Goal: Task Accomplishment & Management: Manage account settings

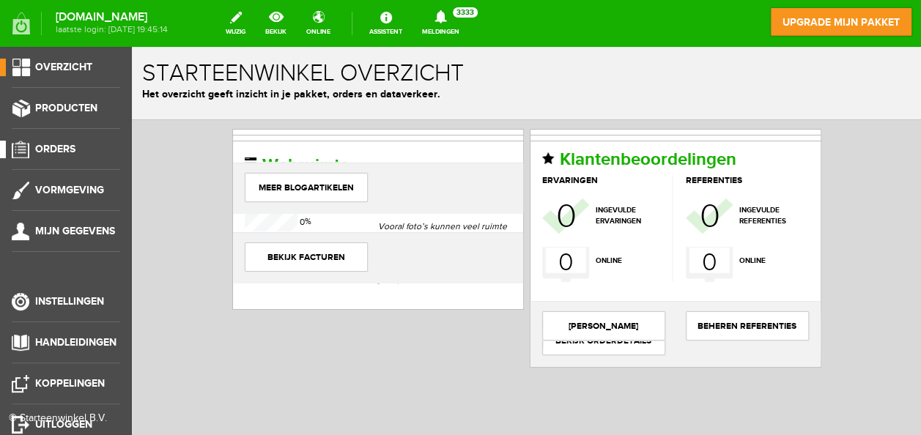
click at [62, 146] on span "Orders" at bounding box center [55, 149] width 40 height 12
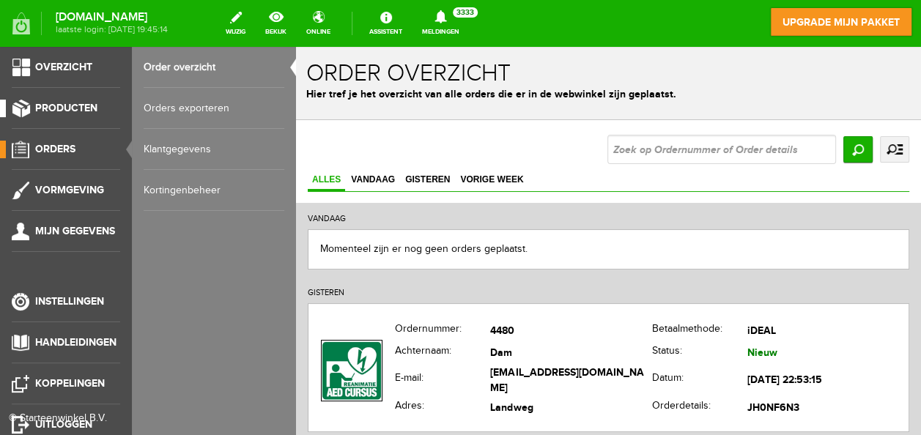
click at [67, 110] on span "Producten" at bounding box center [66, 108] width 62 height 12
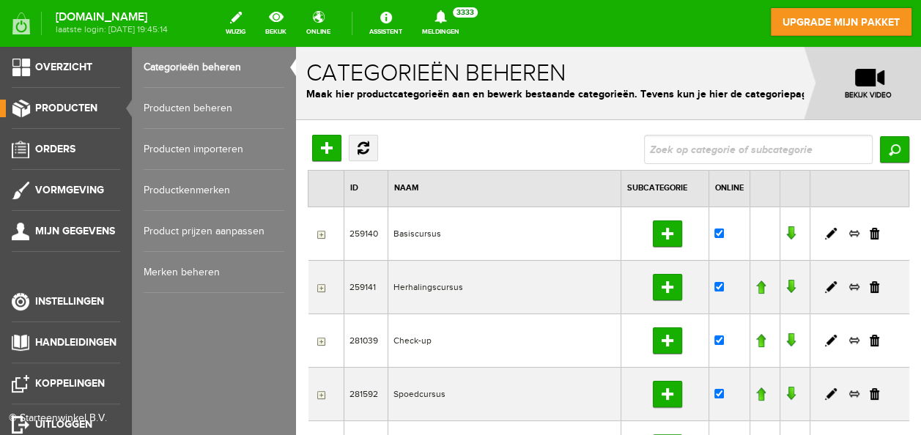
click at [181, 104] on link "Producten beheren" at bounding box center [214, 108] width 141 height 41
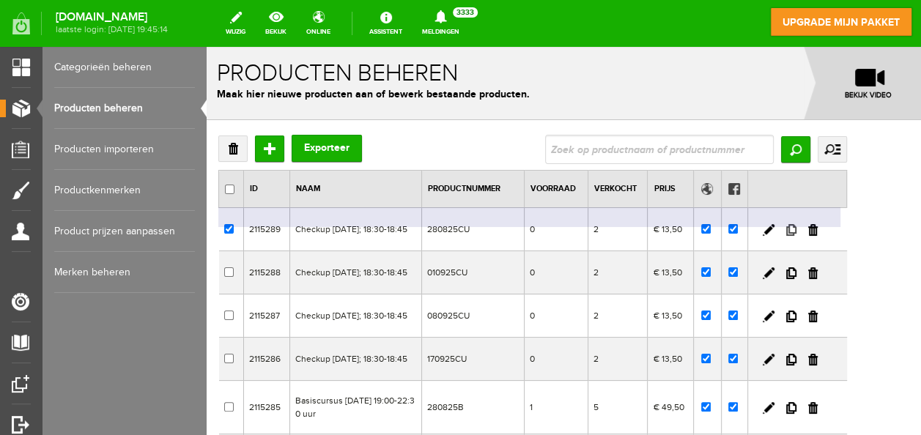
click at [796, 231] on link at bounding box center [791, 230] width 10 height 12
checkbox input "true"
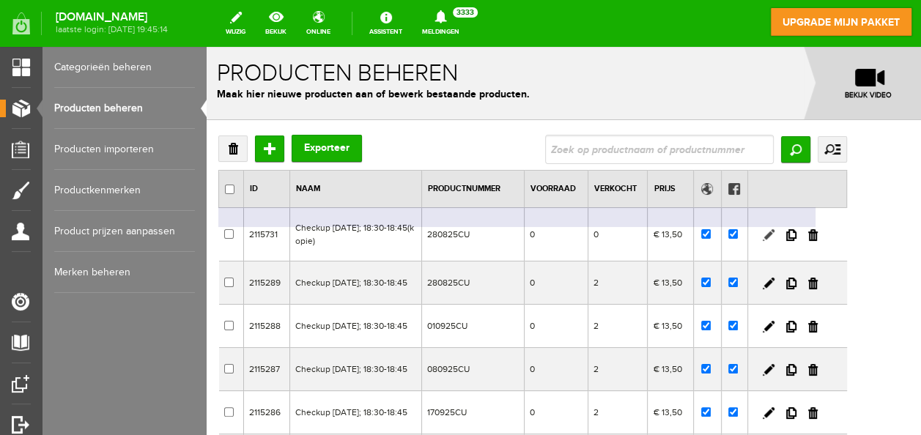
click at [774, 231] on link at bounding box center [769, 235] width 12 height 12
checkbox input "true"
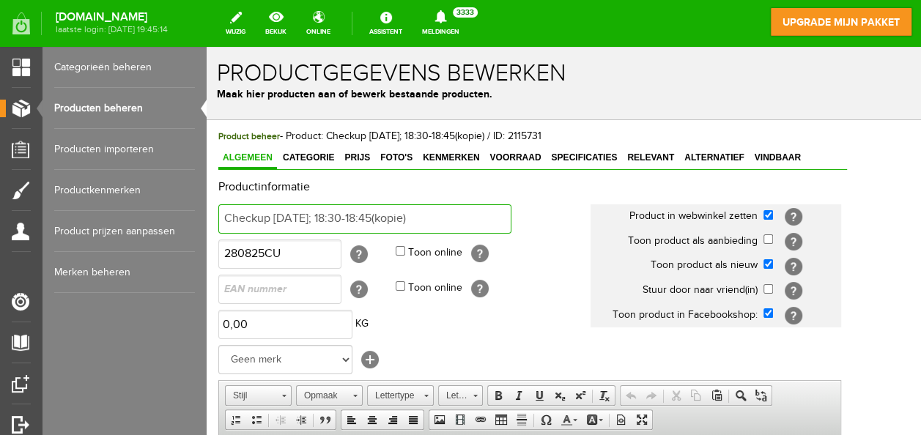
click at [460, 225] on input "Checkup [DATE]; 18:30-18:45(kopie)" at bounding box center [364, 218] width 293 height 29
click at [322, 219] on input "Checkup [DATE]; 18:30-18:45" at bounding box center [364, 218] width 293 height 29
type input "Checkup [DATE]; 18:30-18:45"
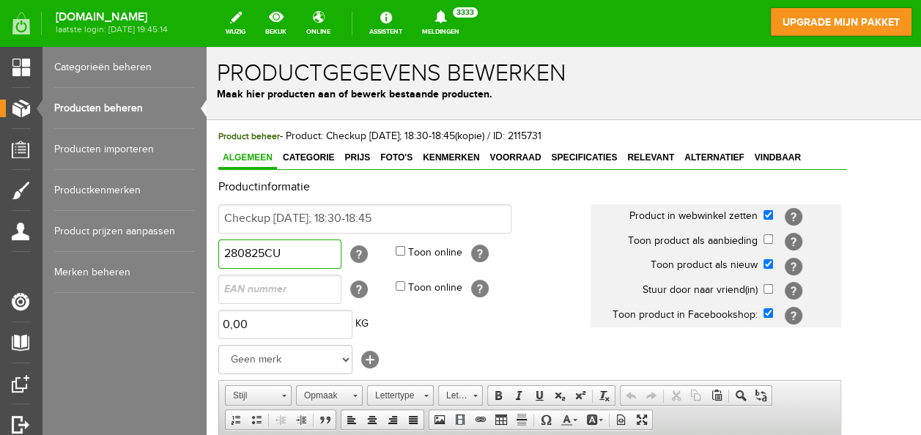
click at [253, 250] on input "280825CU" at bounding box center [279, 254] width 123 height 29
type input "300925CU"
click at [506, 161] on span "Voorraad" at bounding box center [515, 157] width 60 height 10
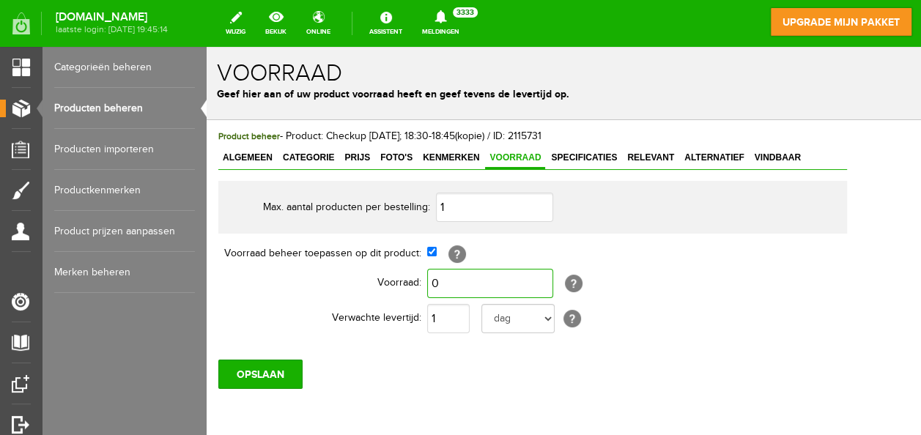
click at [436, 281] on input "0" at bounding box center [490, 283] width 126 height 29
type input "2"
click at [264, 368] on input "OPSLAAN" at bounding box center [260, 374] width 84 height 29
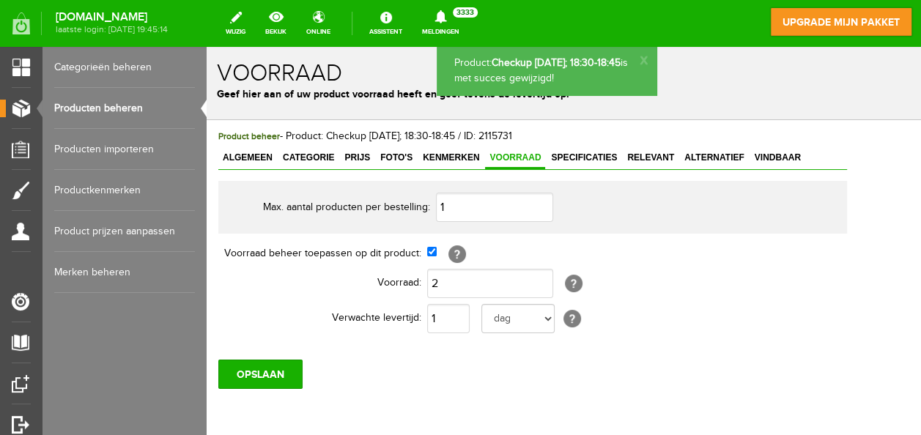
click at [125, 106] on link "Producten beheren" at bounding box center [124, 108] width 141 height 41
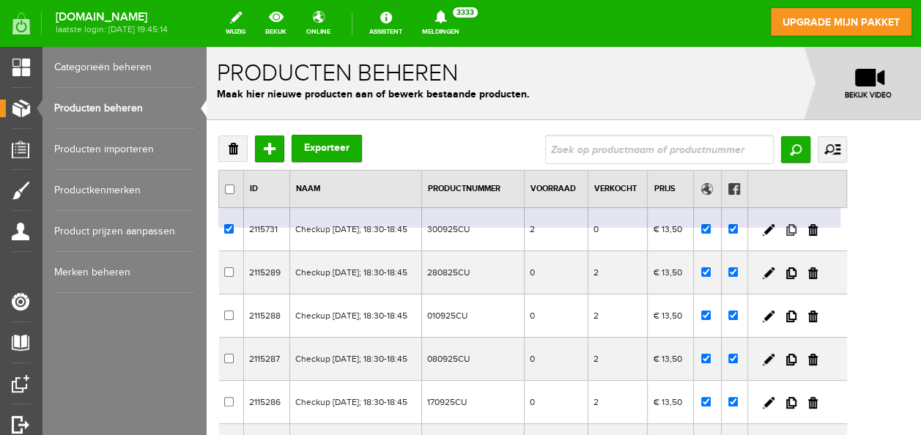
click at [796, 231] on link at bounding box center [791, 230] width 10 height 12
checkbox input "true"
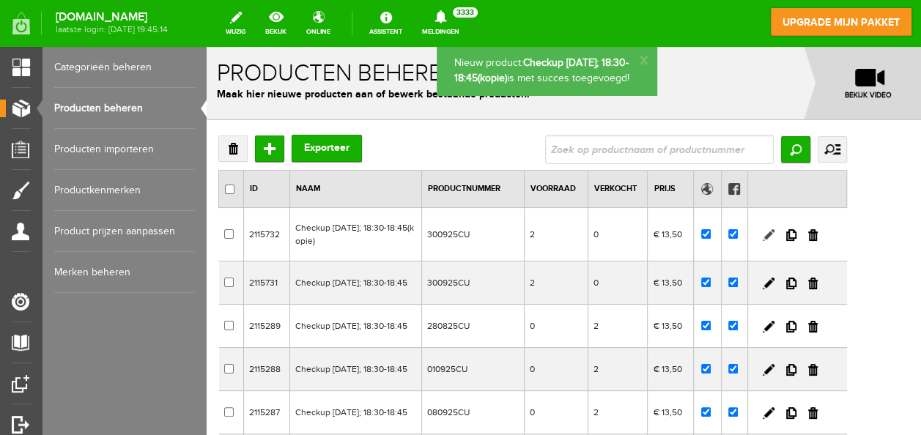
click at [774, 229] on link at bounding box center [769, 235] width 12 height 12
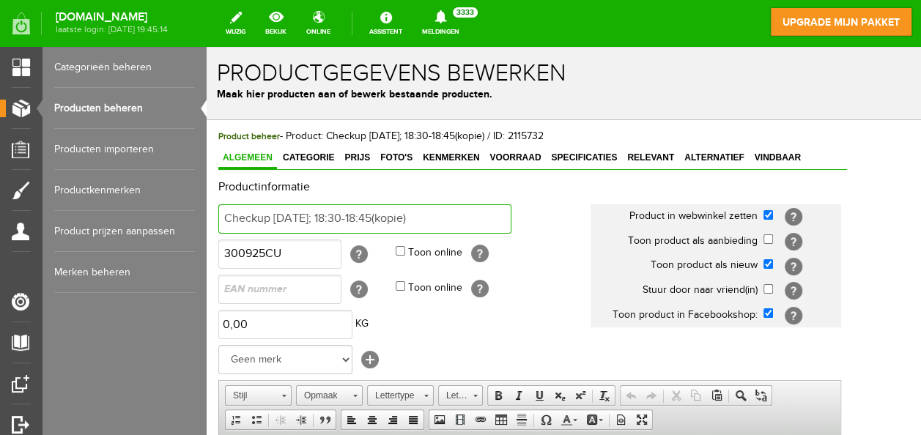
click at [470, 223] on input "Checkup [DATE]; 18:30-18:45(kopie)" at bounding box center [364, 218] width 293 height 29
click at [297, 218] on input "Checkup [DATE]; 18:30-18:45" at bounding box center [364, 218] width 293 height 29
click at [287, 215] on input "Checkup d0 [DATE]; 18:30-18:45" at bounding box center [364, 218] width 293 height 29
type input "Checkup [DATE]; 18:30-18:45"
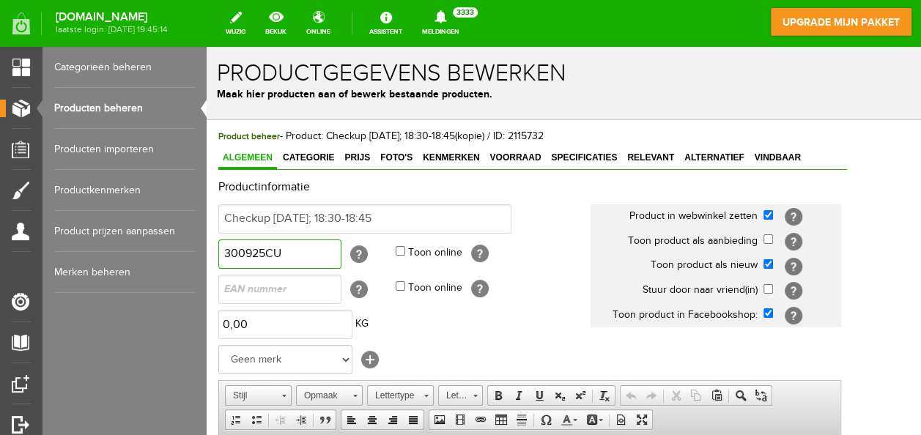
click at [235, 252] on input "300925CU" at bounding box center [279, 254] width 123 height 29
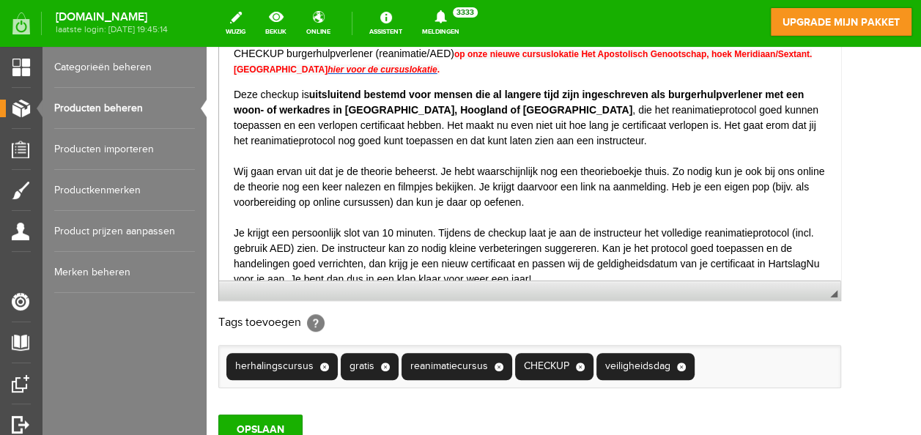
scroll to position [519, 0]
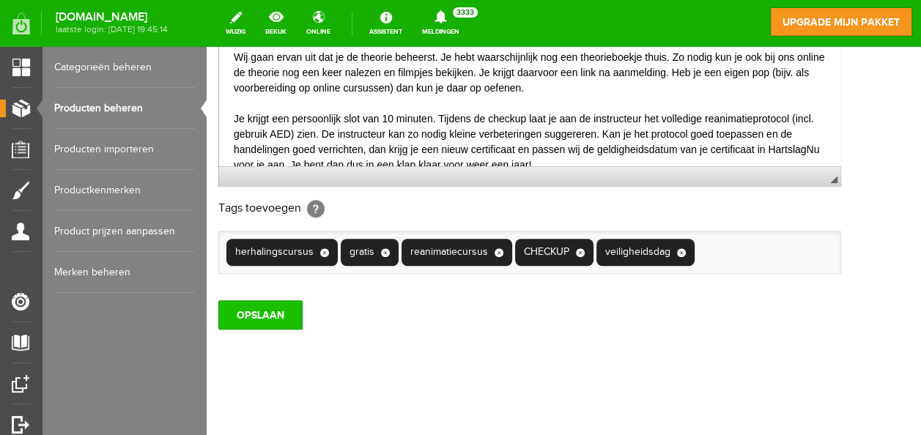
type input "250925CU"
click at [275, 309] on input "OPSLAAN" at bounding box center [260, 314] width 84 height 29
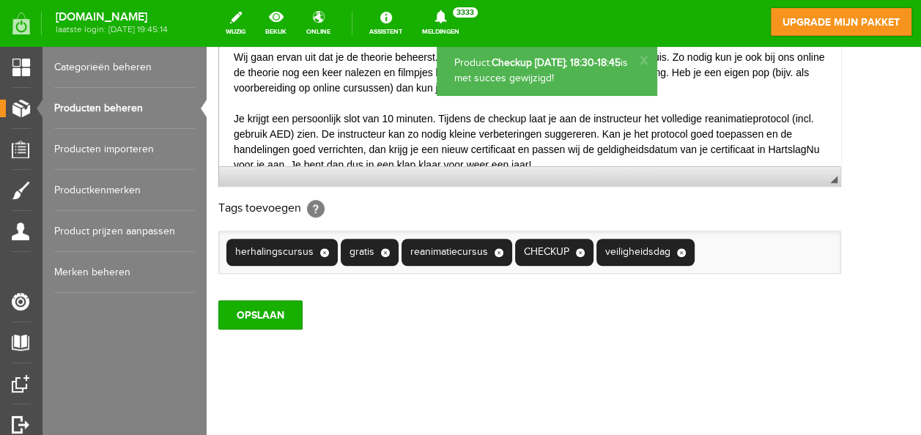
scroll to position [0, 0]
click at [75, 108] on link "Producten beheren" at bounding box center [124, 108] width 141 height 41
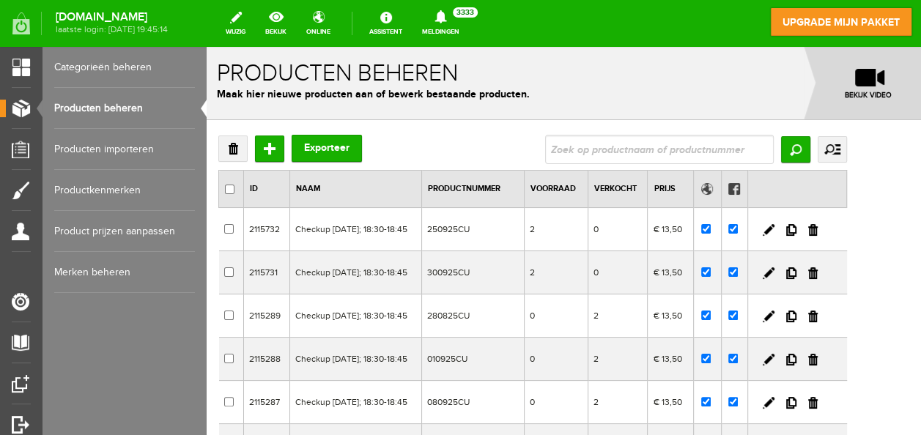
click at [847, 231] on td at bounding box center [797, 229] width 99 height 43
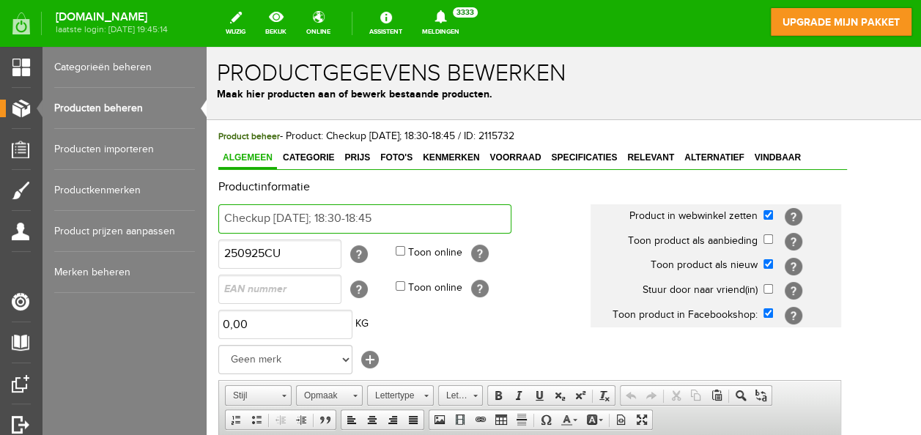
click at [305, 215] on input "Checkup [DATE]; 18:30-18:45" at bounding box center [364, 218] width 293 height 29
type input "Checkup [DATE]; 18:30-18:45"
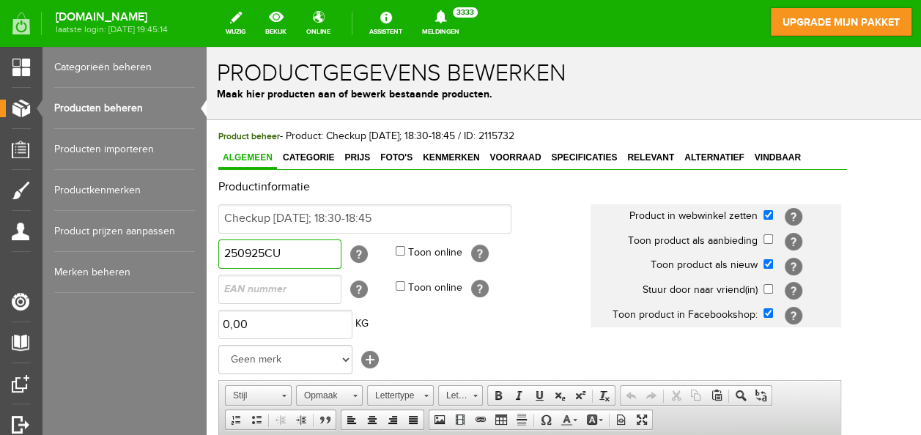
click at [238, 251] on input "250925CU" at bounding box center [279, 254] width 123 height 29
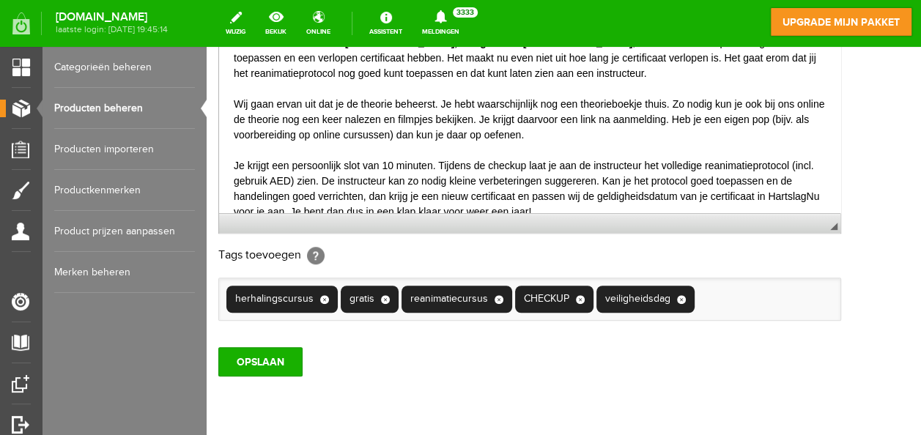
scroll to position [473, 0]
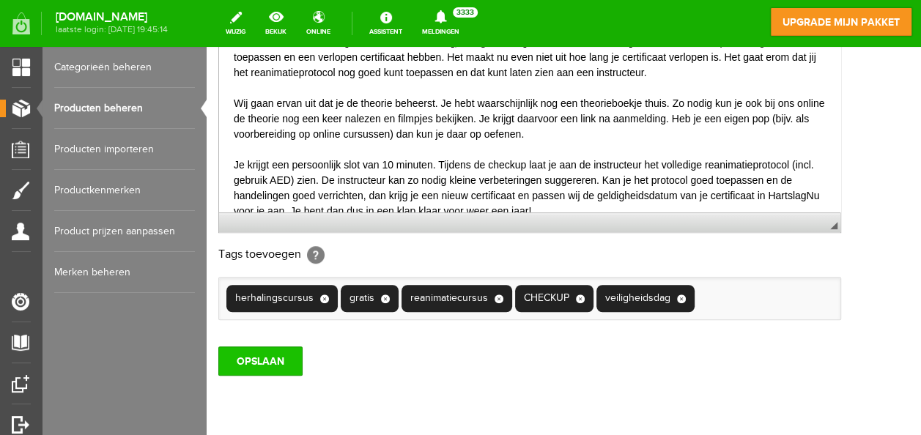
type input "230925CU"
click at [283, 355] on input "OPSLAAN" at bounding box center [260, 361] width 84 height 29
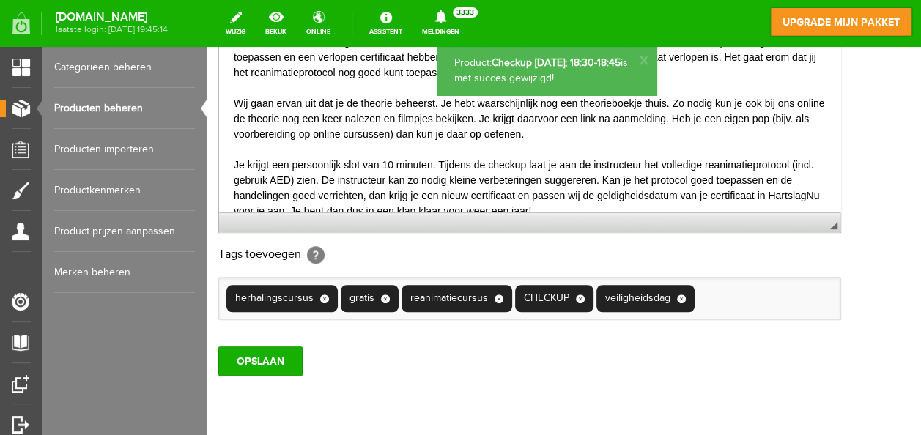
scroll to position [0, 0]
click at [339, 15] on link "online" at bounding box center [318, 23] width 42 height 32
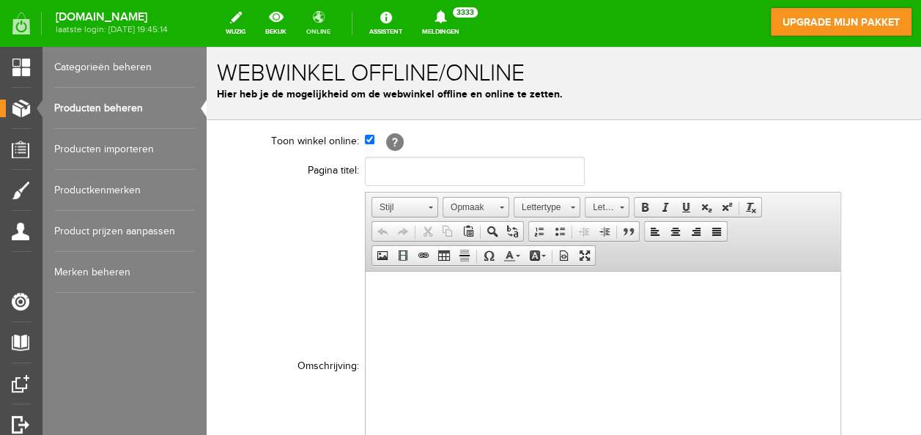
click at [339, 13] on link "online" at bounding box center [318, 23] width 42 height 32
click at [295, 13] on link "bekijk" at bounding box center [275, 23] width 39 height 32
click at [122, 106] on link "Producten beheren" at bounding box center [124, 108] width 141 height 41
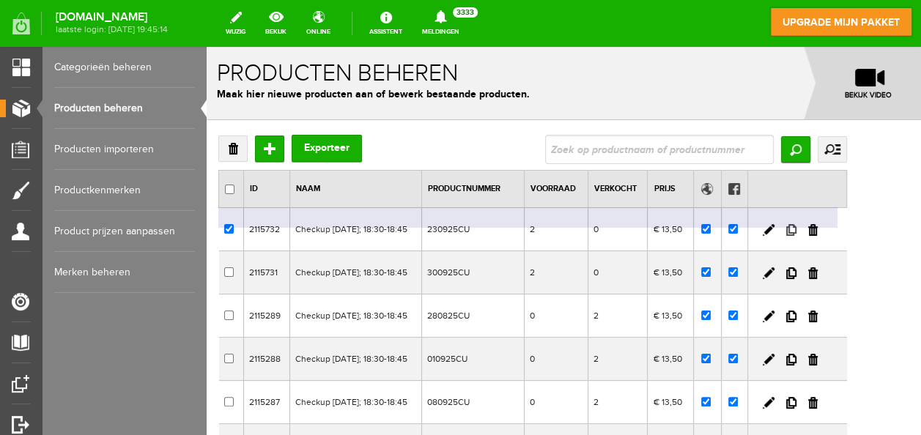
click at [796, 231] on link at bounding box center [791, 230] width 10 height 12
checkbox input "true"
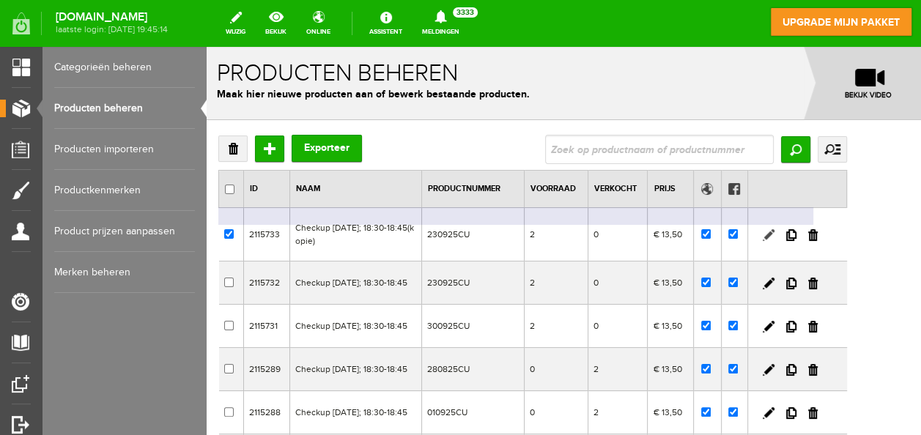
click at [774, 229] on link at bounding box center [769, 235] width 12 height 12
checkbox input "true"
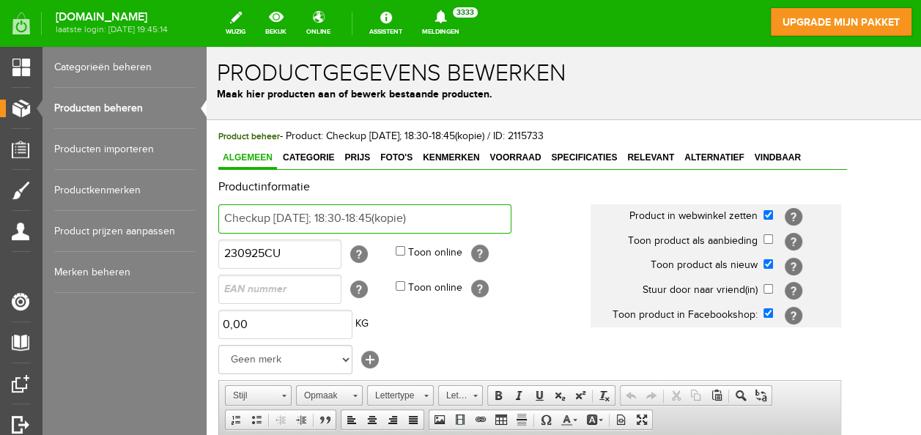
click at [455, 217] on input "Checkup [DATE]; 18:30-18:45(kopie)" at bounding box center [364, 218] width 293 height 29
click at [284, 219] on input "Checkup [DATE]; 18:30-18:45" at bounding box center [364, 218] width 293 height 29
click at [302, 217] on input "Checkup [DATE]; 18:30-18:45" at bounding box center [364, 218] width 293 height 29
type input "Checkup [DATE]; 18:30-18:45"
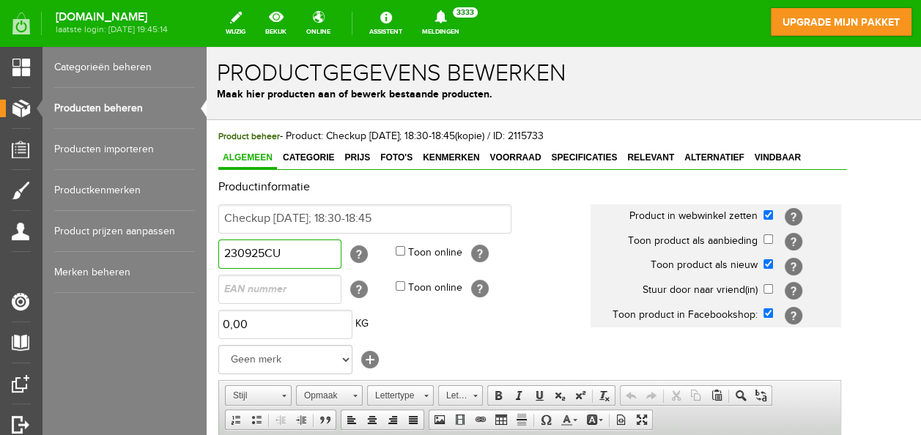
click at [236, 257] on input "230925CU" at bounding box center [279, 254] width 123 height 29
type input "250925CU"
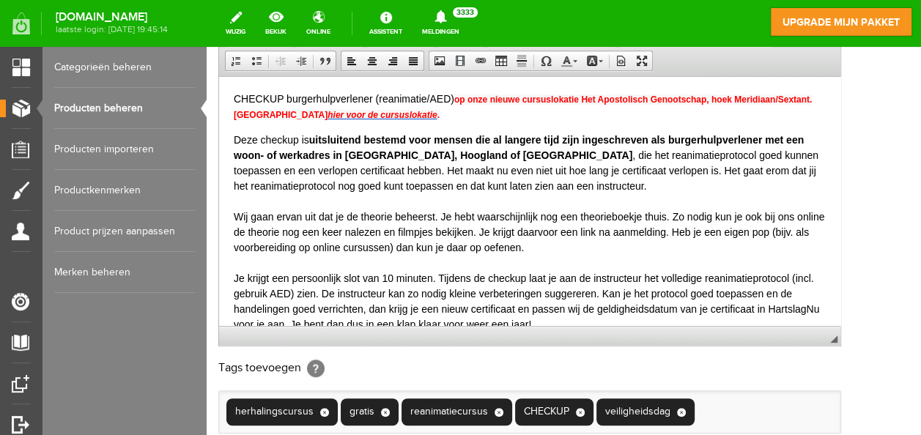
scroll to position [519, 0]
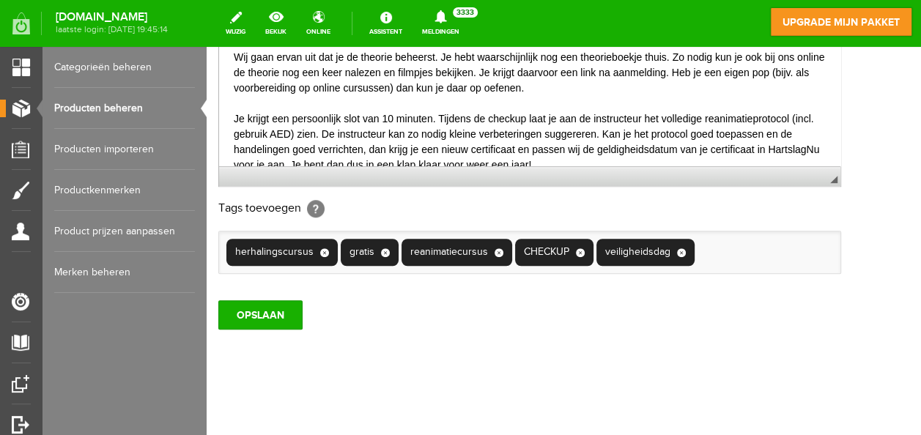
drag, startPoint x: 913, startPoint y: 188, endPoint x: 1131, endPoint y: 476, distance: 361.9
click at [271, 314] on input "OPSLAAN" at bounding box center [260, 314] width 84 height 29
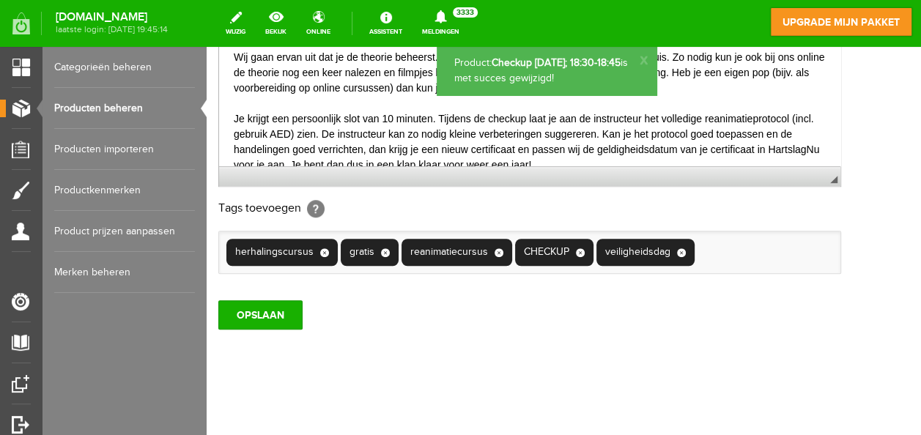
scroll to position [0, 0]
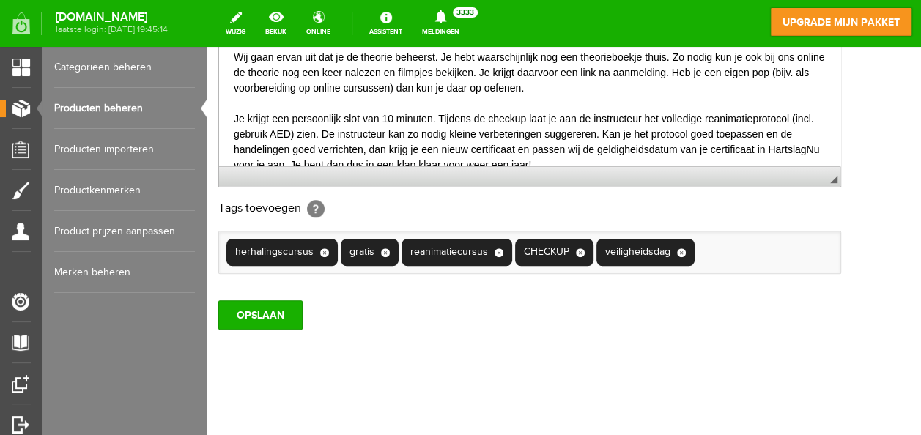
click at [98, 103] on link "Producten beheren" at bounding box center [124, 108] width 141 height 41
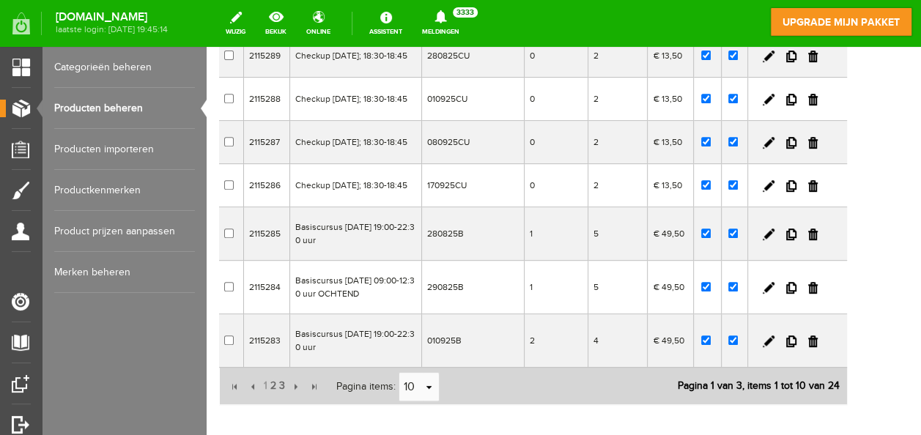
scroll to position [316, 0]
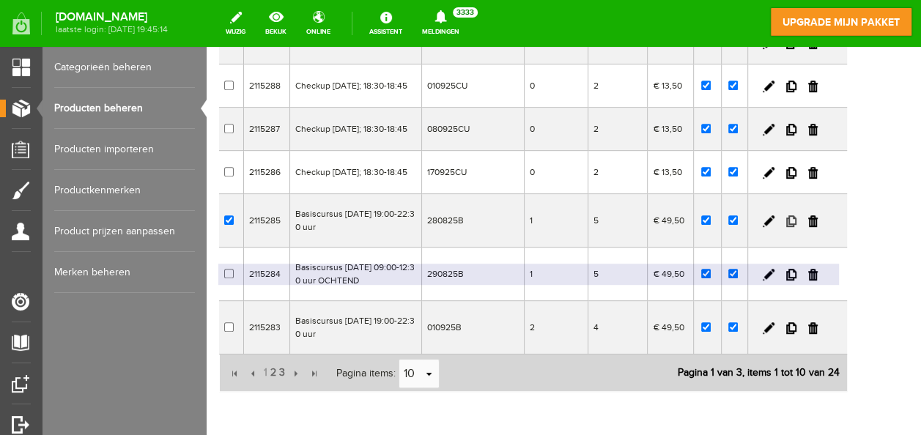
click at [796, 227] on link at bounding box center [791, 221] width 10 height 12
checkbox input "true"
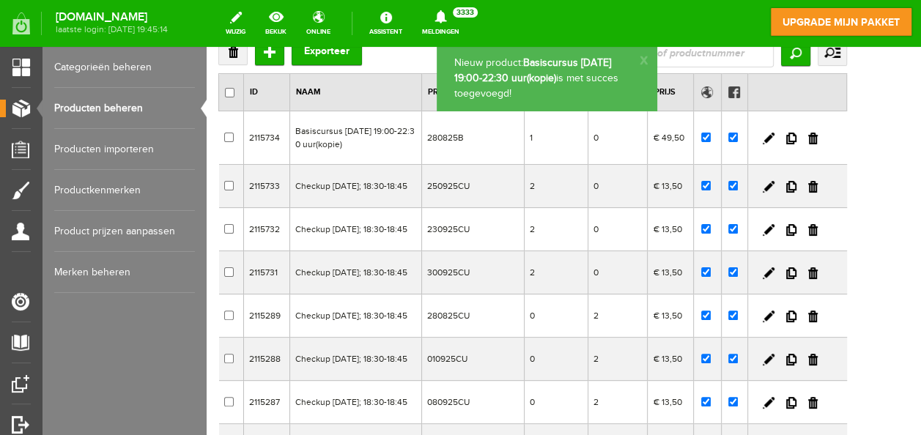
scroll to position [0, 0]
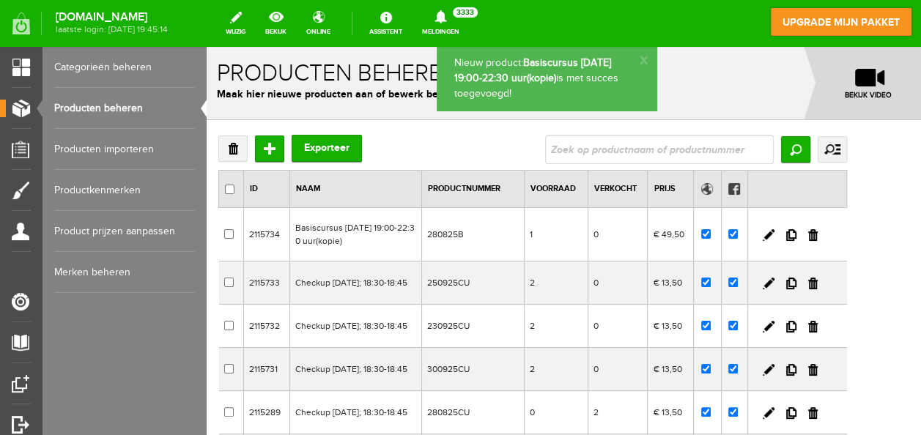
click at [817, 227] on td at bounding box center [797, 234] width 99 height 53
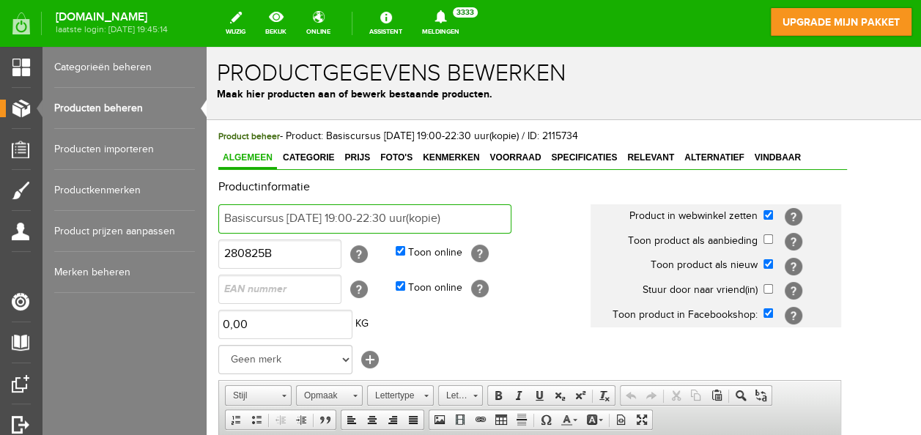
click at [341, 218] on input "Basiscursus [DATE] 19:00-22:30 uur(kopie)" at bounding box center [364, 218] width 293 height 29
click at [478, 223] on input "Basiscursus [DATE] 19:00-22:30 uur(kopie)" at bounding box center [364, 218] width 293 height 29
type input "Basiscursus [DATE] 19:00-22:30 uur"
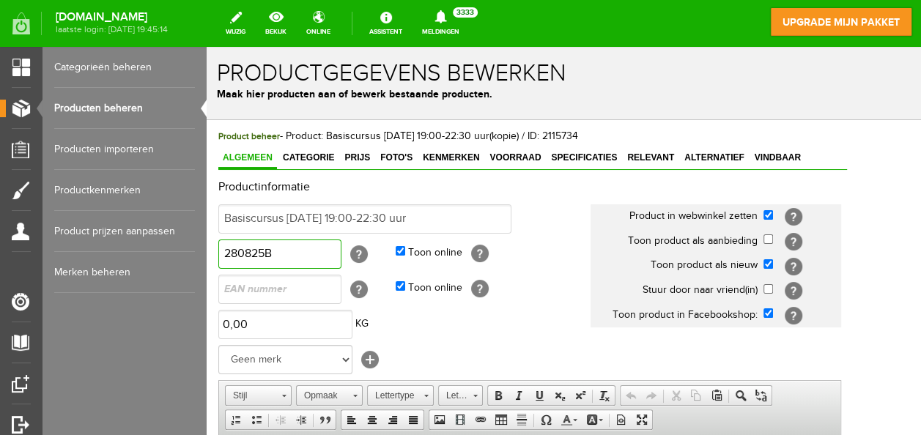
click at [251, 252] on input "280825B" at bounding box center [279, 254] width 123 height 29
type input "230925B"
click at [514, 157] on span "Voorraad" at bounding box center [515, 157] width 60 height 10
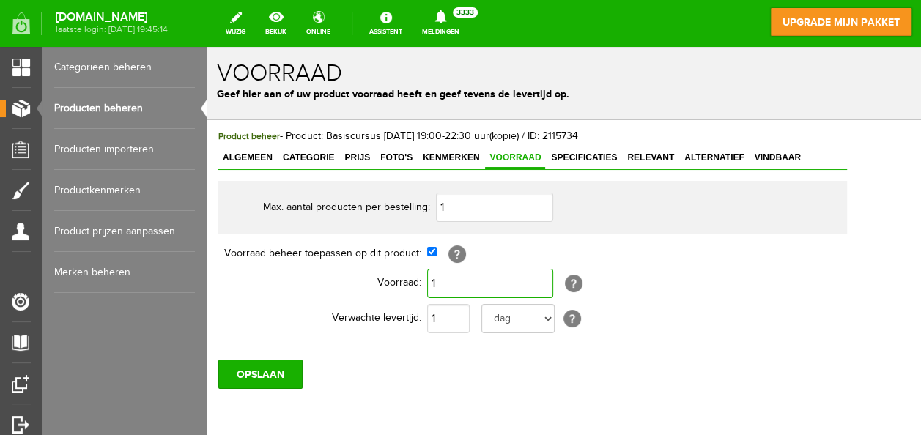
click at [470, 283] on input "1" at bounding box center [490, 283] width 126 height 29
type input "6"
click at [259, 152] on span "Algemeen" at bounding box center [247, 157] width 59 height 10
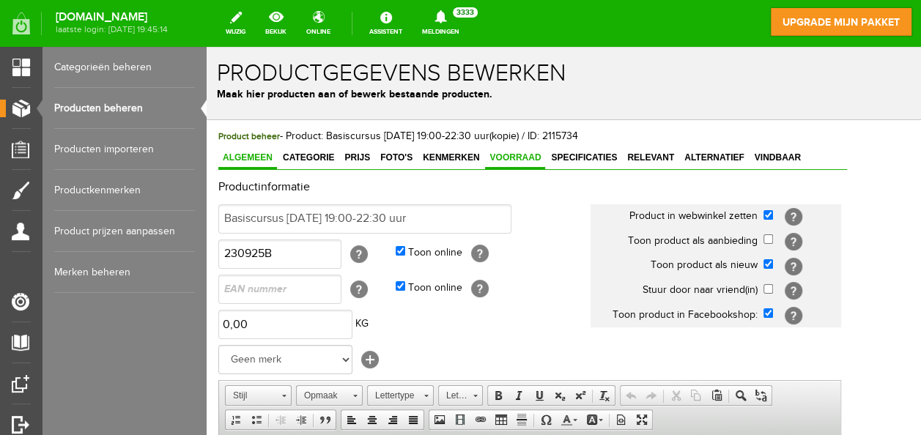
click at [511, 149] on link "Voorraad" at bounding box center [515, 158] width 60 height 21
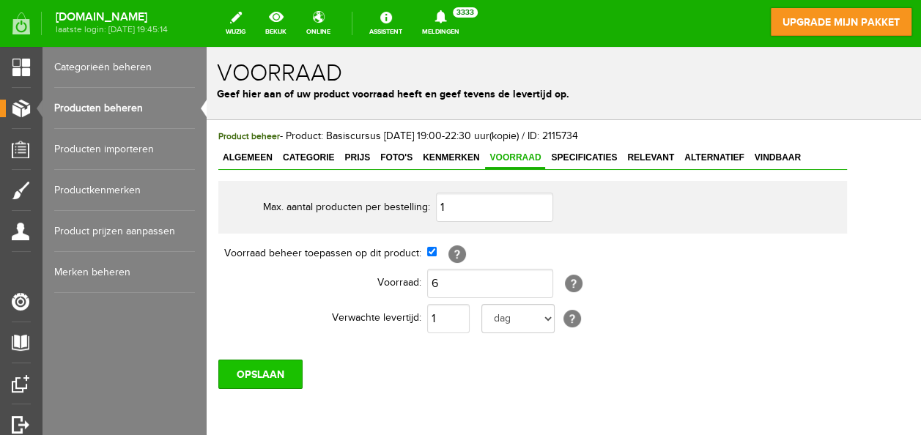
click at [273, 365] on input "OPSLAAN" at bounding box center [260, 374] width 84 height 29
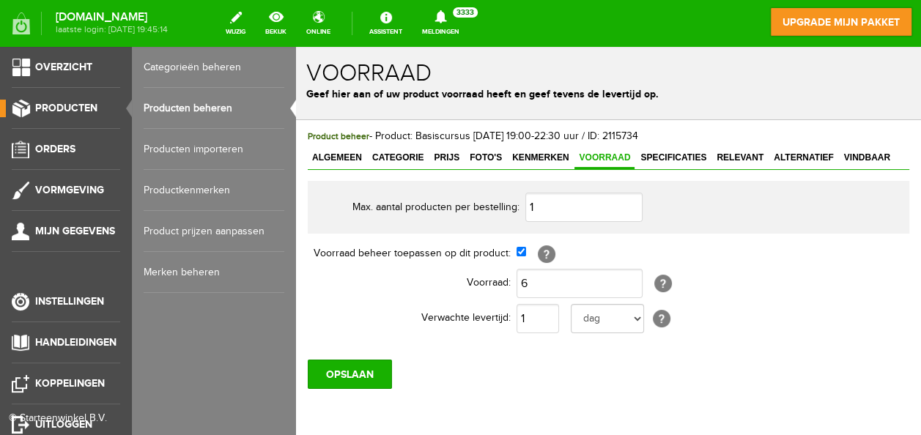
click at [191, 99] on link "Producten beheren" at bounding box center [214, 108] width 141 height 41
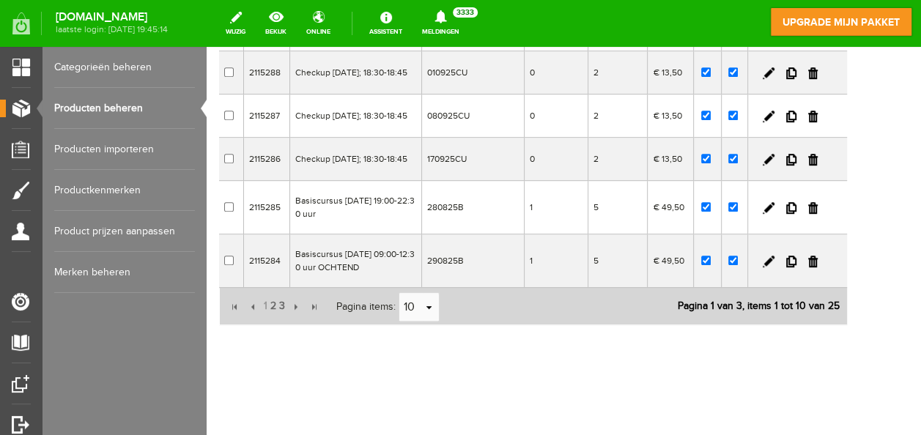
scroll to position [426, 0]
click at [271, 321] on span "2" at bounding box center [273, 306] width 9 height 29
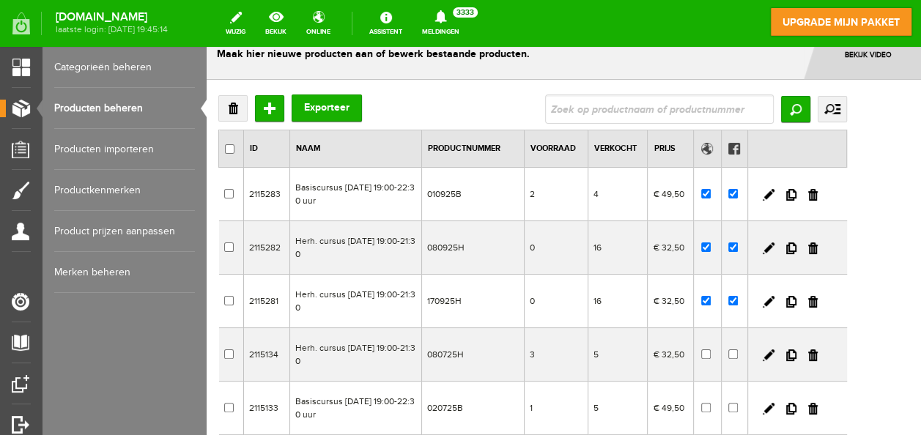
scroll to position [40, 0]
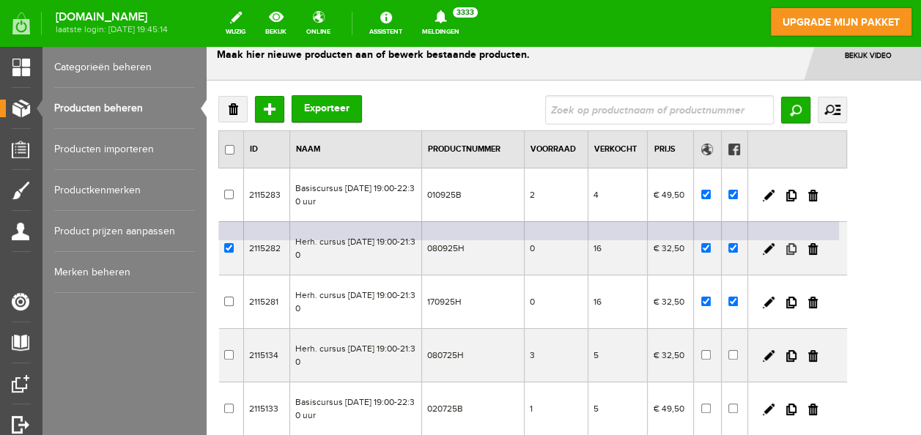
click at [796, 244] on link at bounding box center [791, 249] width 10 height 12
checkbox input "true"
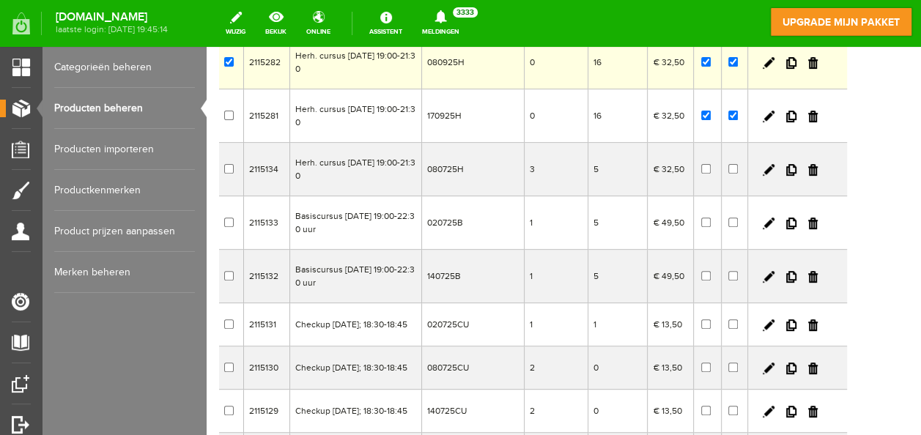
scroll to position [451, 0]
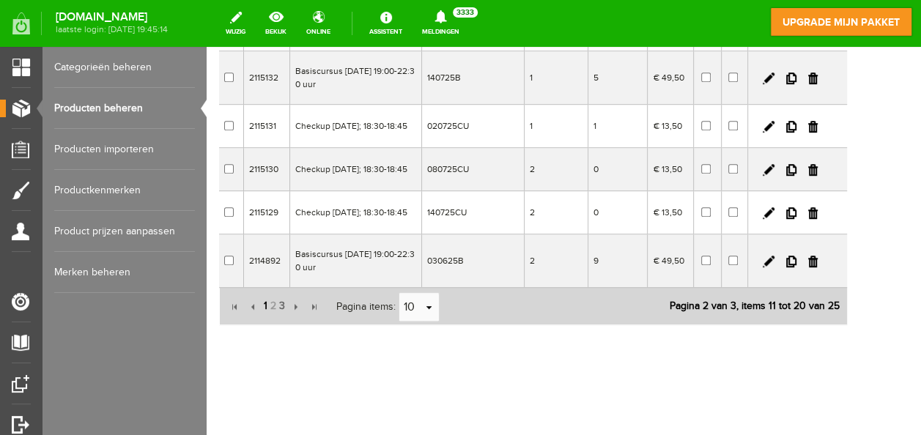
click at [262, 305] on span "1" at bounding box center [265, 306] width 7 height 29
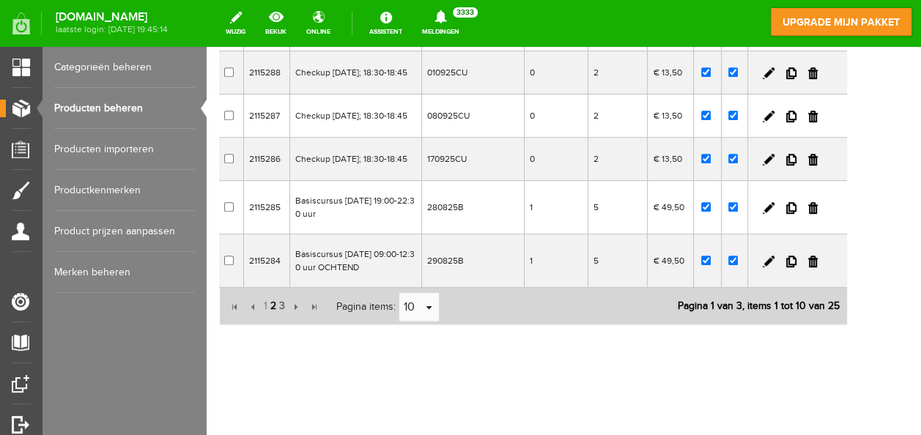
click at [273, 303] on span "2" at bounding box center [273, 306] width 9 height 29
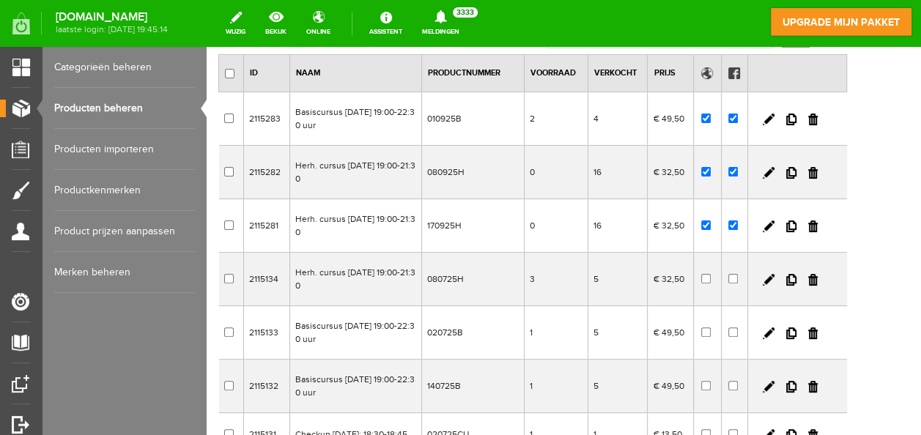
scroll to position [108, 0]
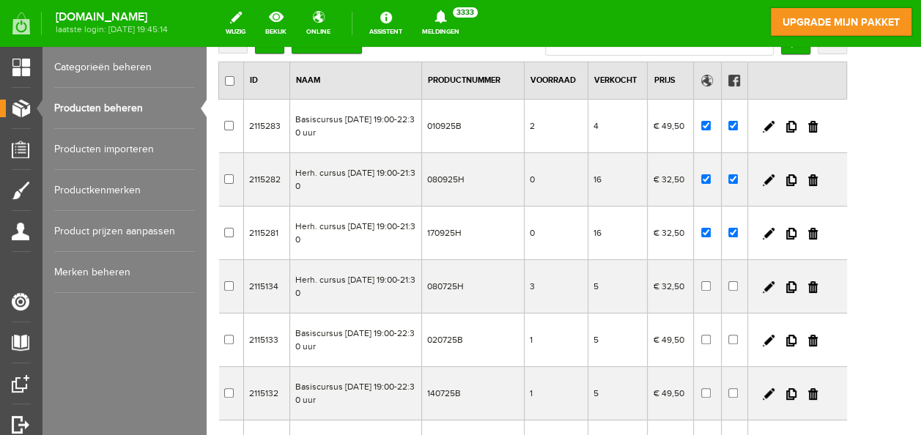
drag, startPoint x: 915, startPoint y: 267, endPoint x: 1130, endPoint y: 170, distance: 235.7
click at [796, 178] on link at bounding box center [791, 180] width 10 height 12
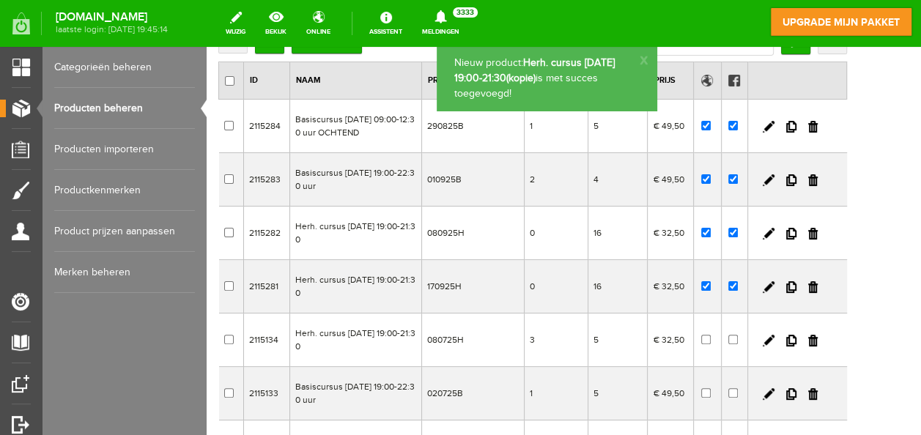
scroll to position [451, 0]
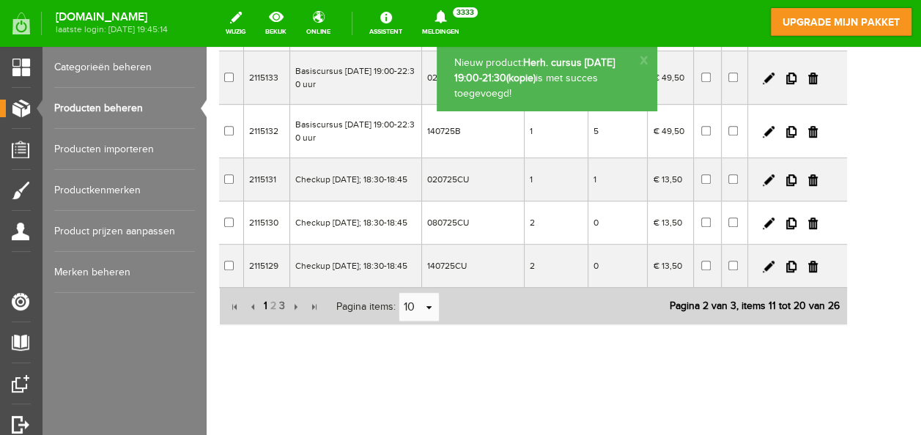
click at [265, 302] on span "1" at bounding box center [265, 306] width 7 height 29
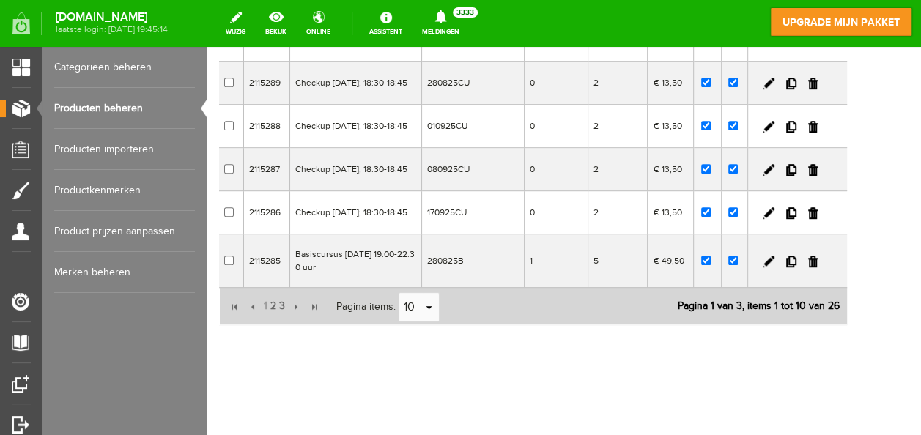
scroll to position [0, 0]
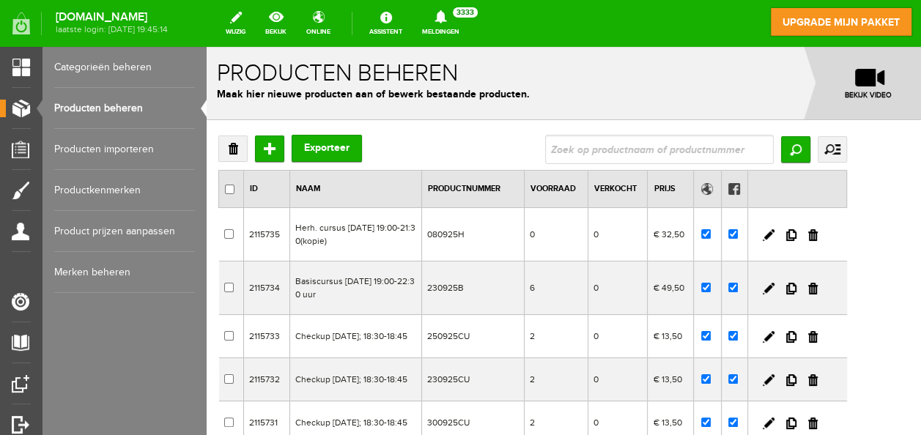
click at [812, 229] on td at bounding box center [797, 234] width 99 height 53
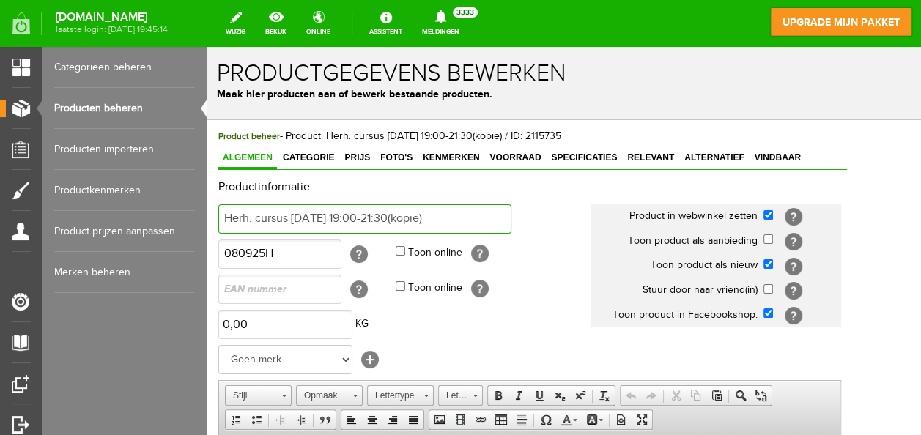
click at [473, 213] on input "Herh. cursus [DATE] 19:00-21:30(kopie)" at bounding box center [364, 218] width 293 height 29
click at [316, 217] on input "Herh. cursus [DATE] 19:00-21:30" at bounding box center [364, 218] width 293 height 29
type input "Herh. cursus [DATE] 19:00-21:30"
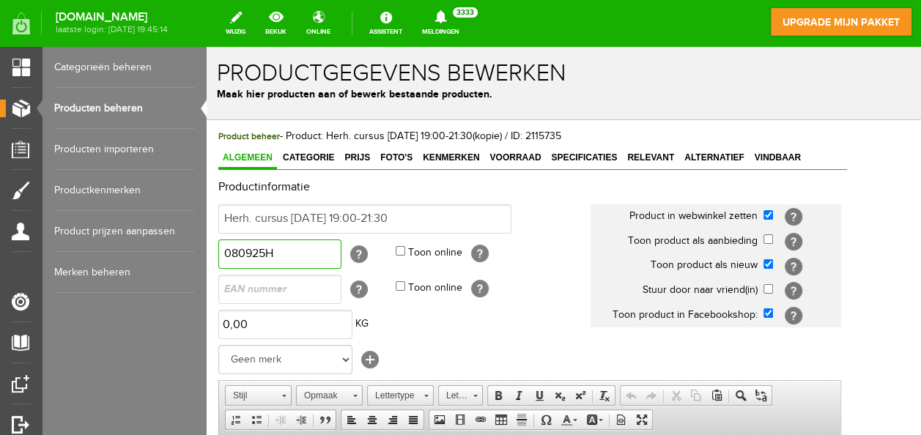
click at [236, 249] on input "080925H" at bounding box center [279, 254] width 123 height 29
type input "300925H"
click at [514, 153] on span "Voorraad" at bounding box center [515, 157] width 60 height 10
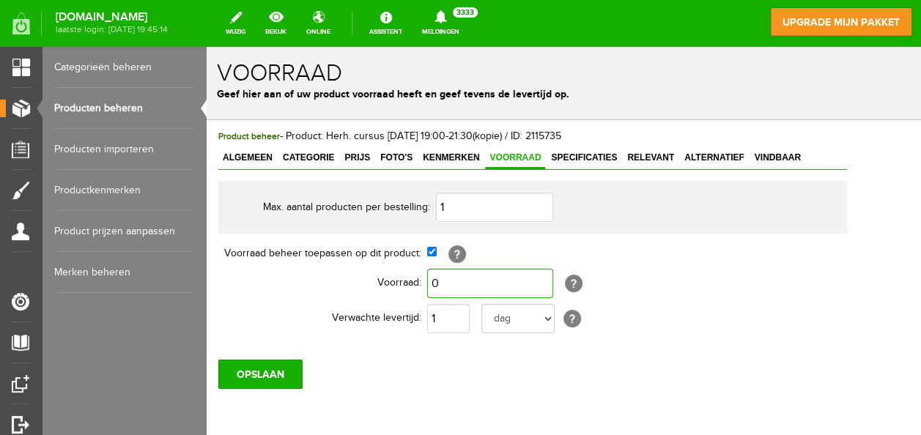
click at [449, 282] on input "0" at bounding box center [490, 283] width 126 height 29
type input "8"
click at [258, 372] on input "OPSLAAN" at bounding box center [260, 374] width 84 height 29
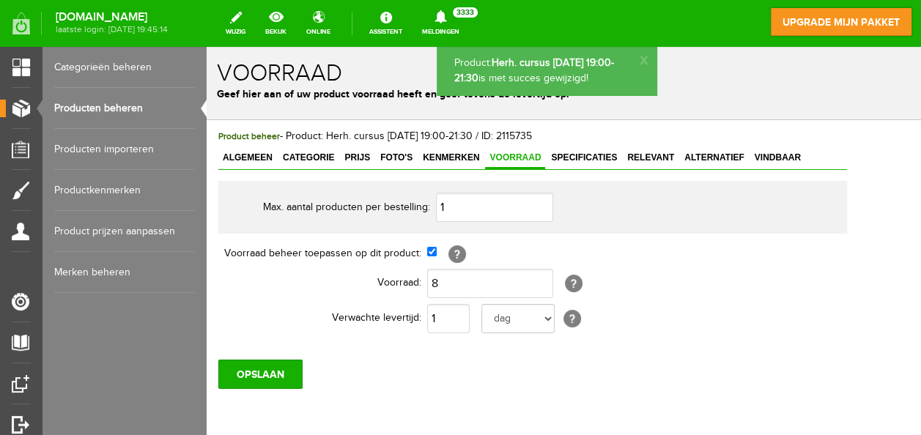
click at [119, 108] on link "Producten beheren" at bounding box center [124, 108] width 141 height 41
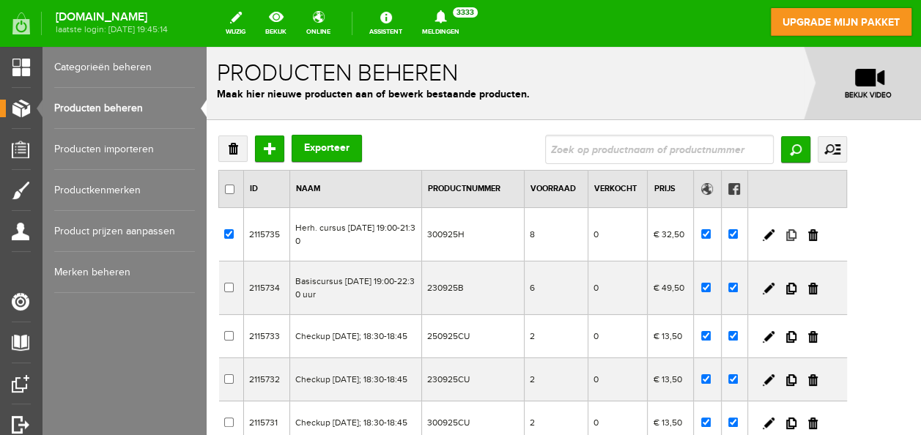
click at [796, 234] on link at bounding box center [791, 235] width 10 height 12
checkbox input "true"
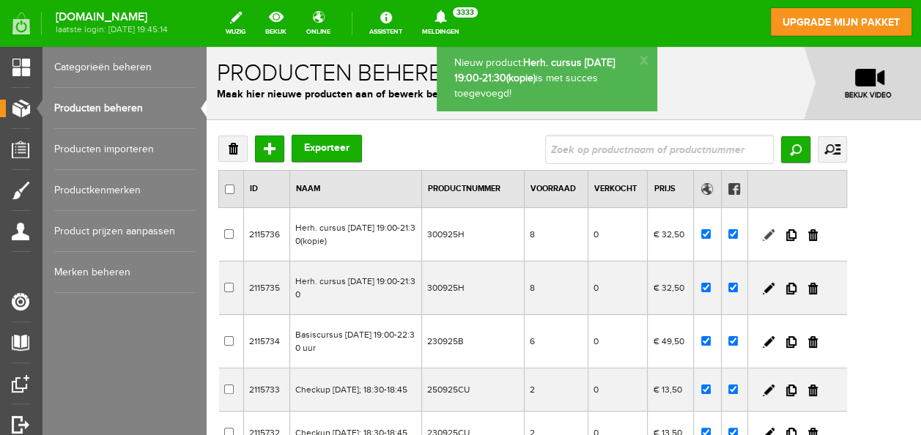
click at [774, 230] on link at bounding box center [769, 235] width 12 height 12
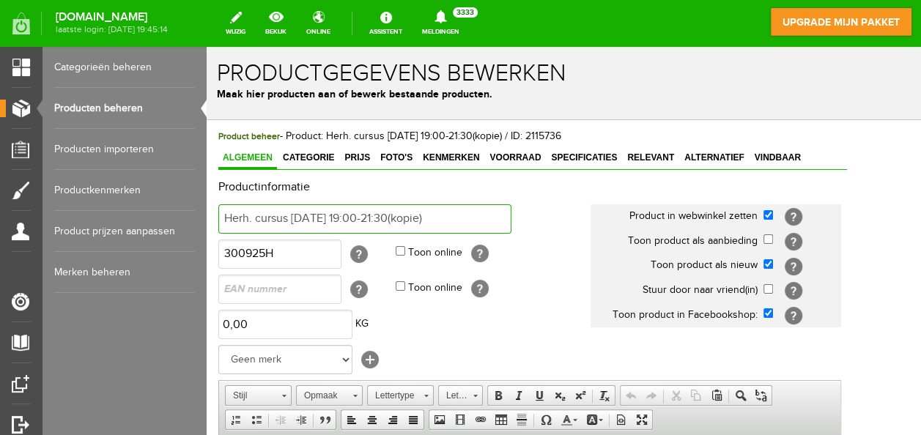
click at [478, 214] on input "Herh. cursus [DATE] 19:00-21:30(kopie)" at bounding box center [364, 218] width 293 height 29
click at [301, 215] on input "Herh. cursus [DATE] 19:00-21:30" at bounding box center [364, 218] width 293 height 29
type input "Herh. cursus [DATE] 19:00-21:30"
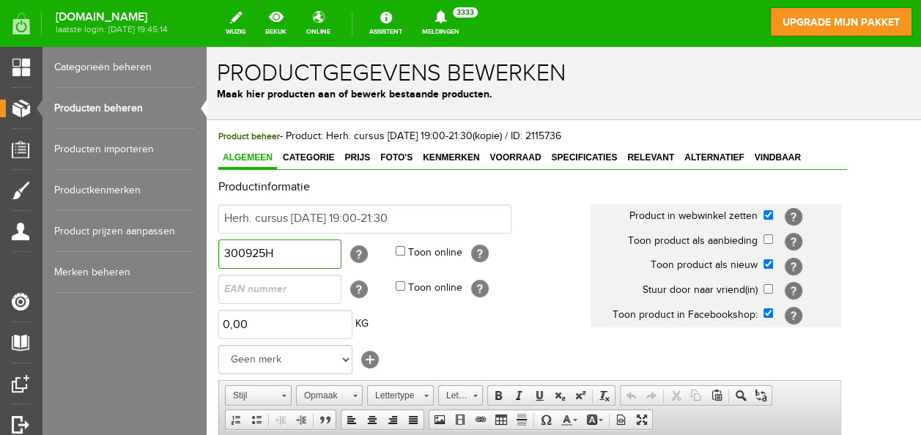
click at [234, 253] on input "300925H" at bounding box center [279, 254] width 123 height 29
type input "250925H"
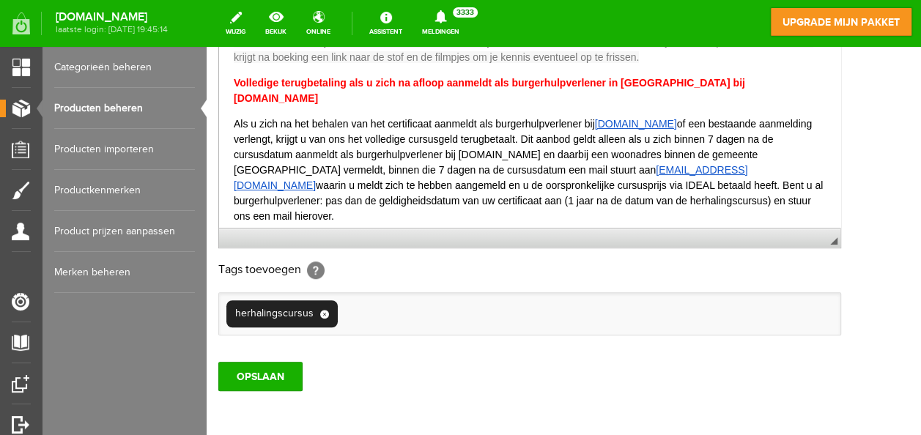
scroll to position [464, 0]
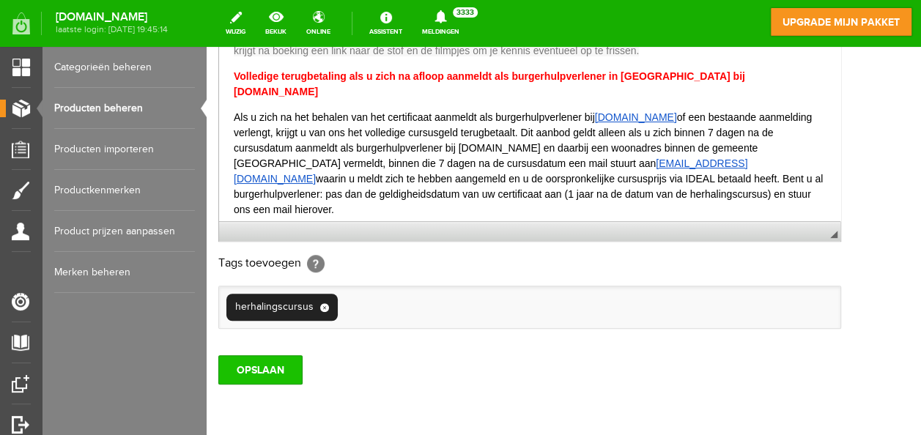
click at [284, 360] on input "OPSLAAN" at bounding box center [260, 369] width 84 height 29
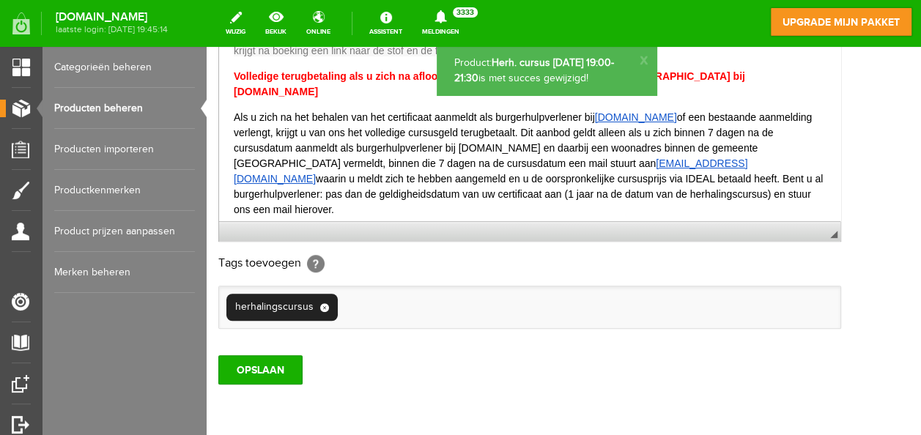
scroll to position [0, 0]
